Goal: Transaction & Acquisition: Download file/media

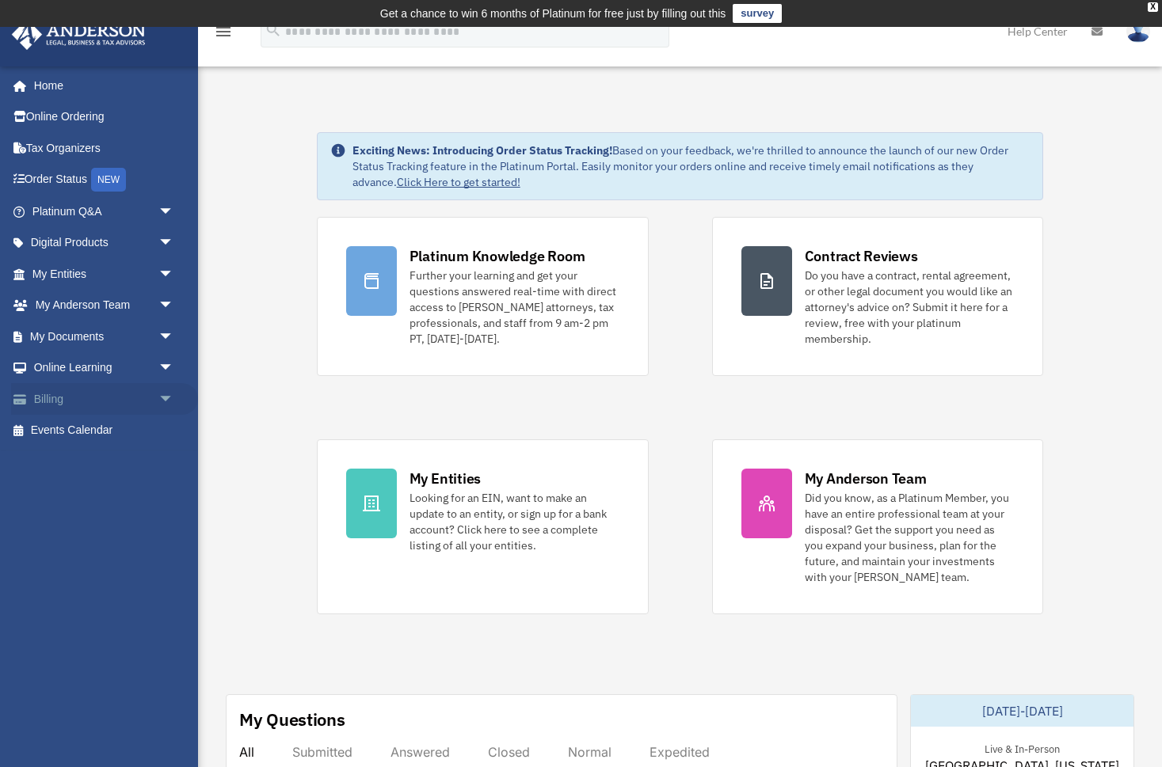
click at [48, 398] on link "Billing arrow_drop_down" at bounding box center [104, 399] width 187 height 32
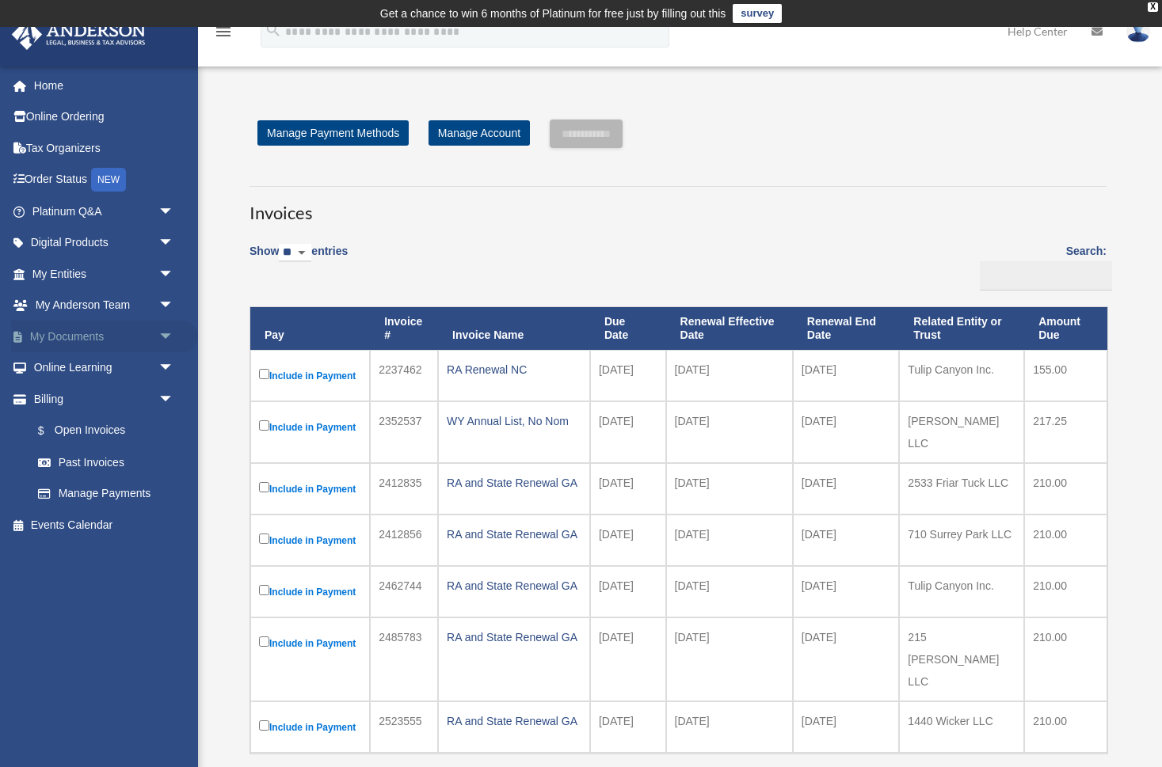
click at [55, 341] on link "My Documents arrow_drop_down" at bounding box center [104, 337] width 187 height 32
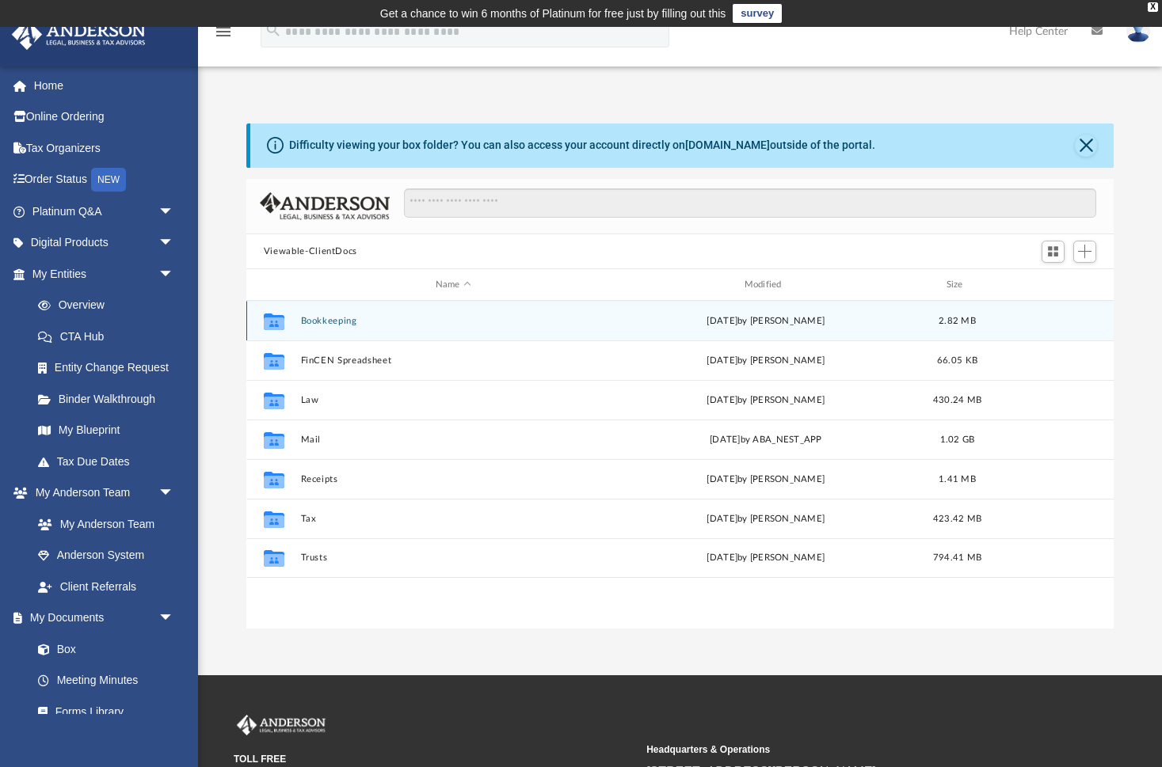
scroll to position [359, 867]
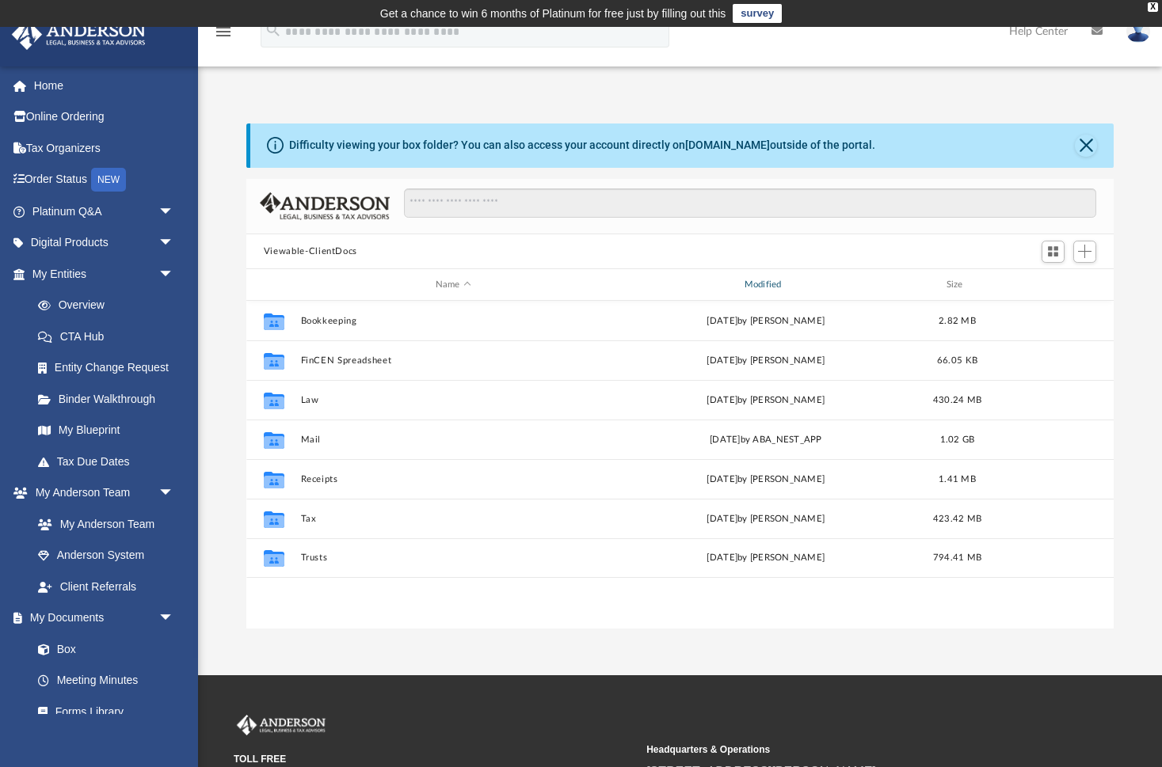
click at [769, 281] on div "Modified" at bounding box center [765, 285] width 306 height 14
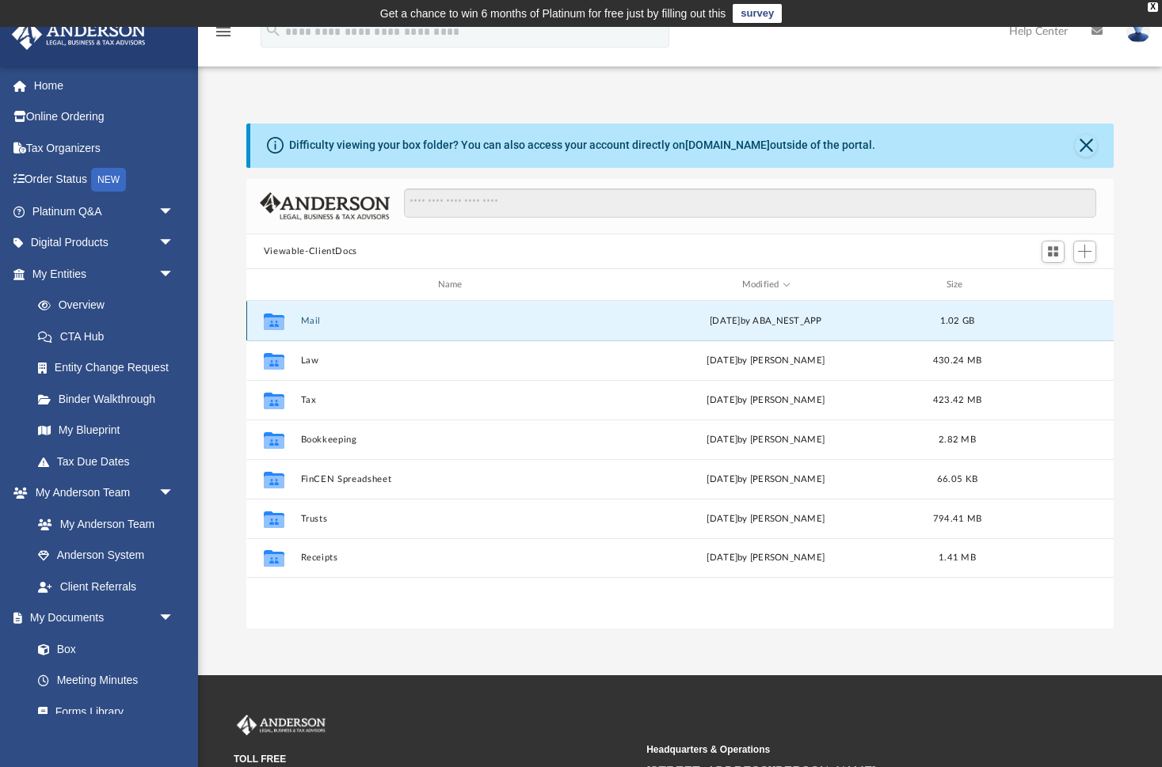
click at [316, 320] on button "Mail" at bounding box center [453, 321] width 306 height 10
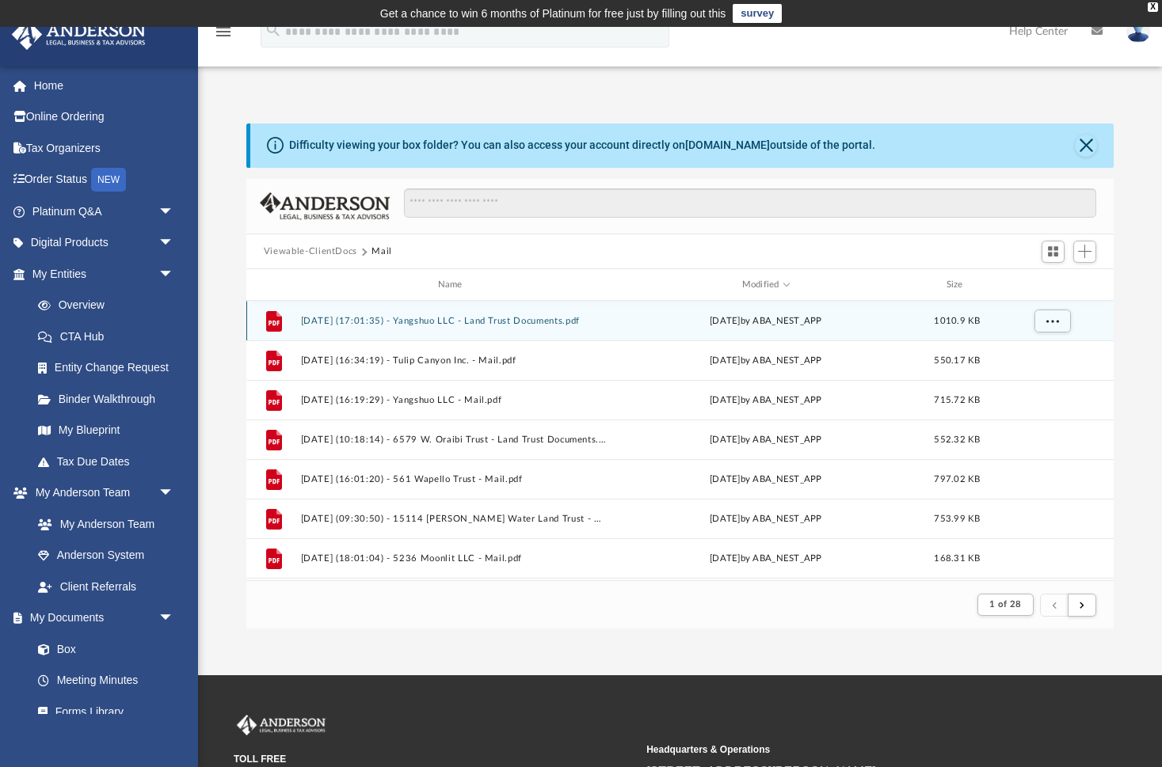
scroll to position [1, 0]
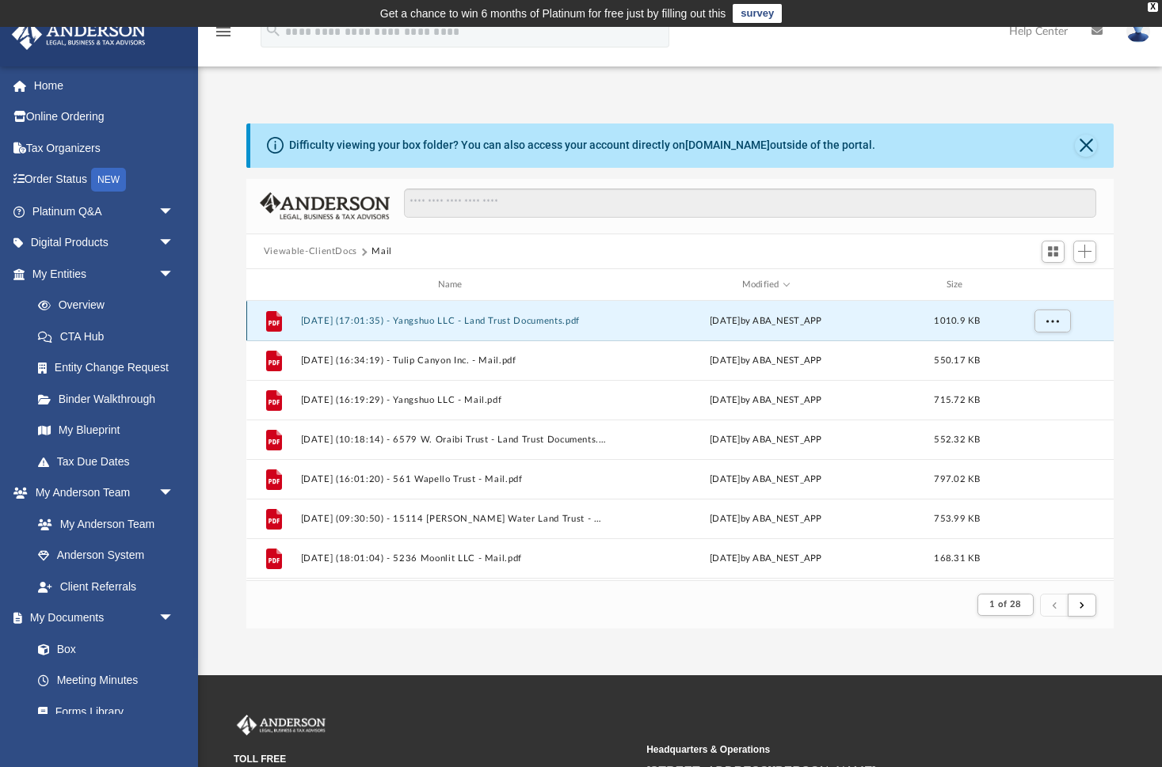
click at [340, 318] on button "2025.10.08 (17:01:35) - Yangshuo LLC - Land Trust Documents.pdf" at bounding box center [453, 321] width 306 height 10
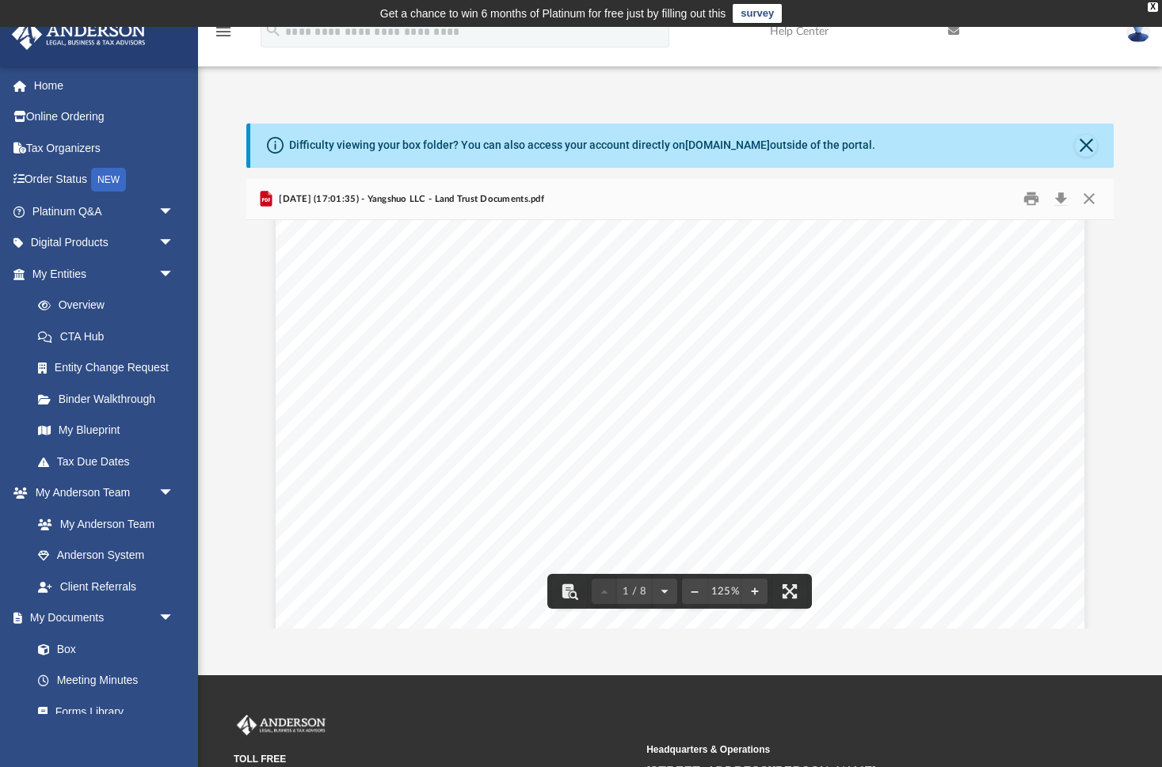
scroll to position [285, 0]
click at [1098, 421] on button "Preview" at bounding box center [1095, 424] width 35 height 44
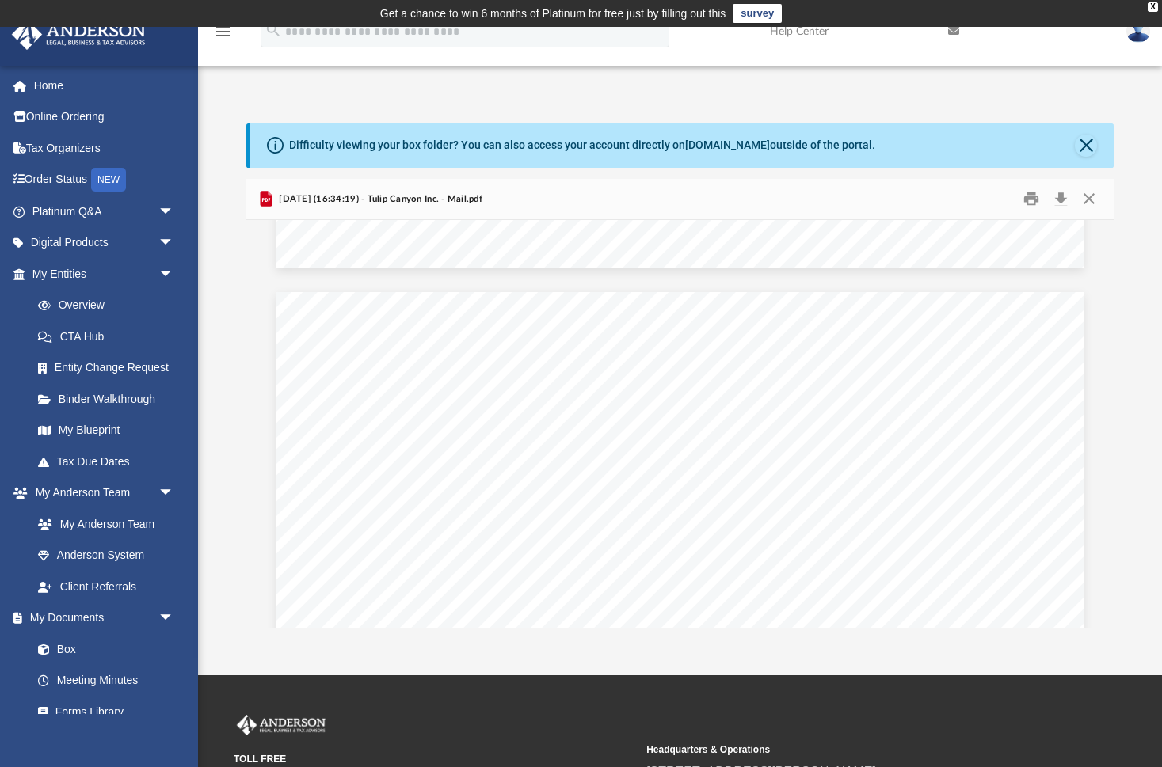
scroll to position [1029, 0]
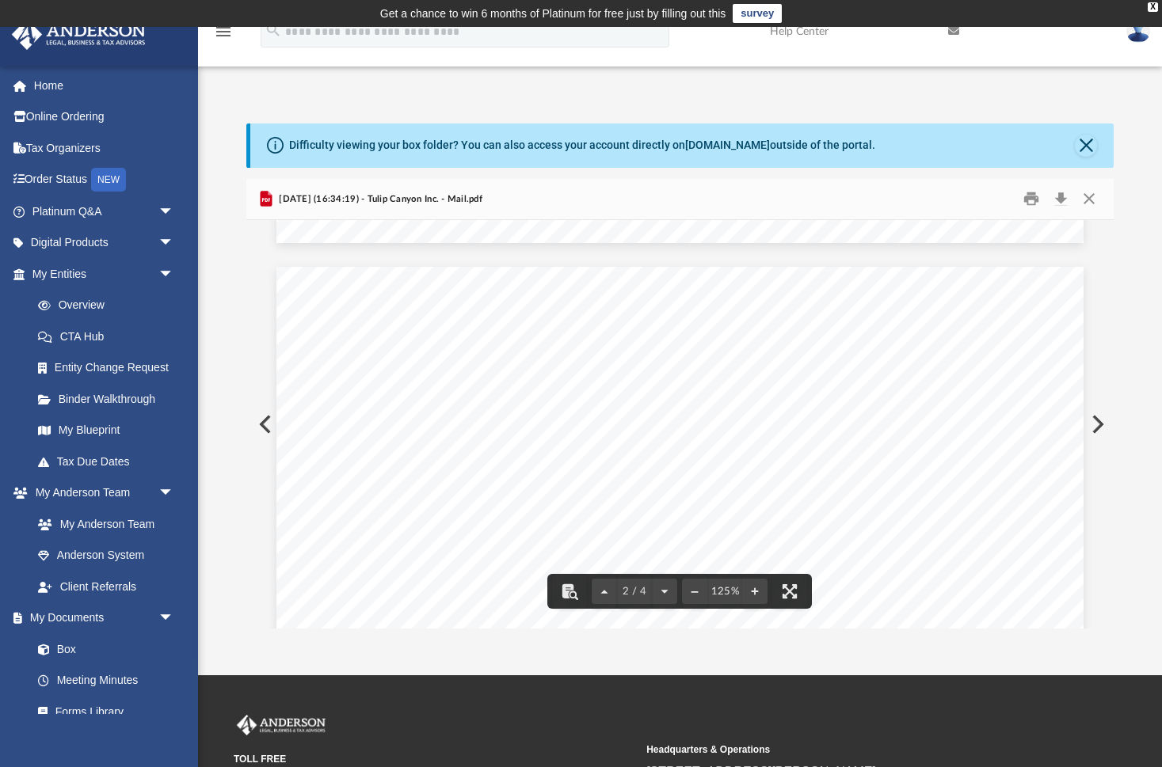
click at [1099, 422] on button "Preview" at bounding box center [1095, 424] width 35 height 44
click at [1063, 204] on button "Download" at bounding box center [1060, 199] width 29 height 25
